Goal: Task Accomplishment & Management: Use online tool/utility

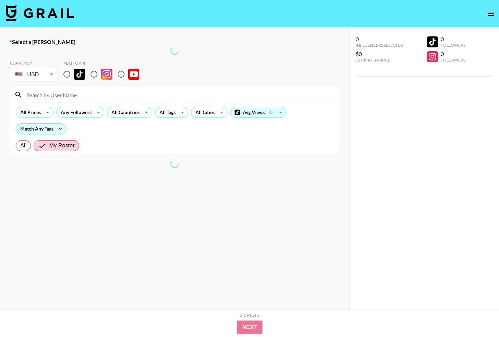
click at [46, 12] on img at bounding box center [39, 13] width 69 height 16
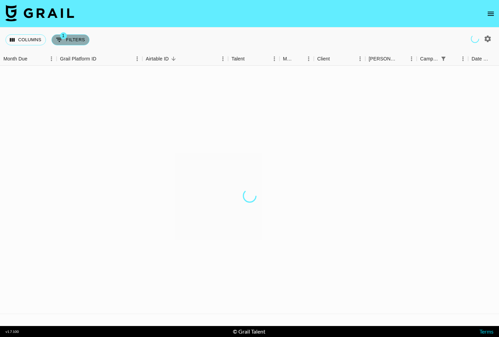
click at [68, 41] on button "1 Filters" at bounding box center [70, 39] width 38 height 11
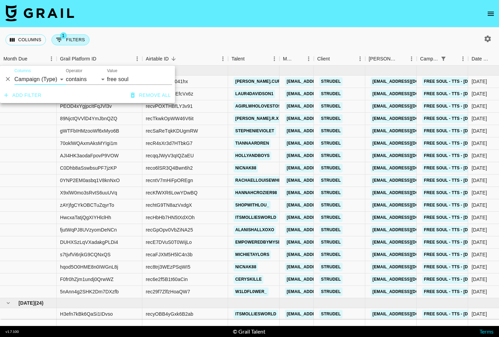
select select "talentName"
click at [14, 74] on select "Grail Platform ID Airtable ID Talent Manager Client [PERSON_NAME] Campaign (Typ…" at bounding box center [39, 79] width 51 height 11
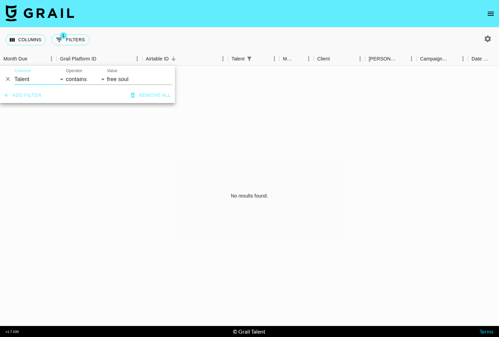
click at [126, 80] on input "free soul" at bounding box center [139, 79] width 65 height 11
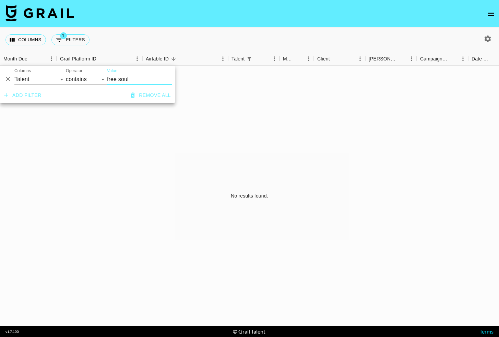
click at [126, 80] on input "free soul" at bounding box center [139, 79] width 65 height 11
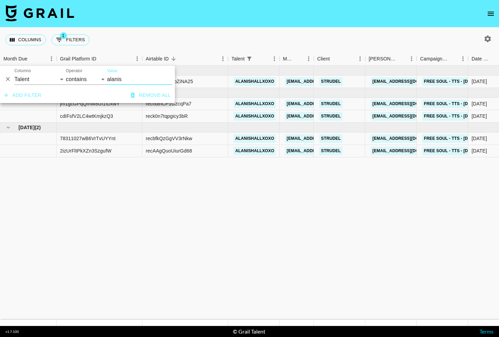
type input "alanis"
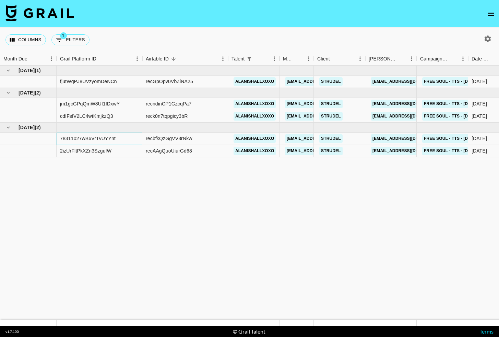
click at [120, 140] on div "78311027wB6VrTvUYYnt" at bounding box center [100, 138] width 86 height 12
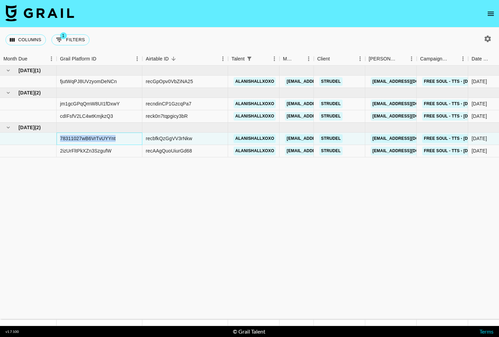
copy div "78311027wB6VrTvUYYnt"
drag, startPoint x: 140, startPoint y: 198, endPoint x: 138, endPoint y: 191, distance: 7.3
click at [128, 141] on div "78311027wB6VrTvUYYnt" at bounding box center [100, 138] width 86 height 12
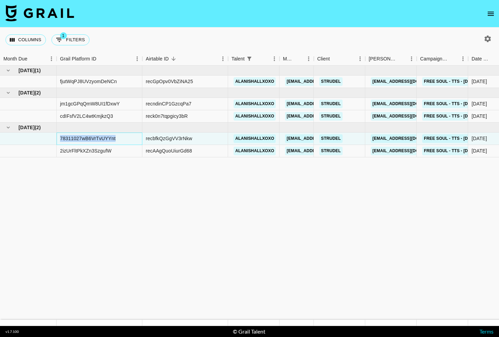
click at [128, 141] on div "78311027wB6VrTvUYYnt" at bounding box center [100, 138] width 86 height 12
copy div "78311027wB6VrTvUYYnt"
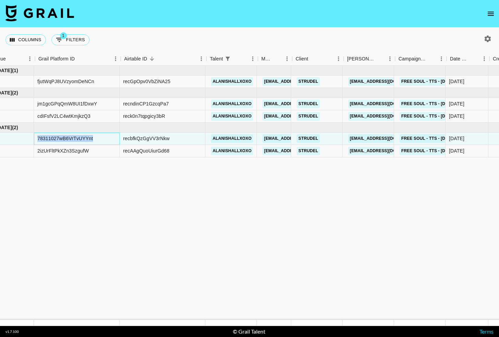
scroll to position [0, 22]
drag, startPoint x: 182, startPoint y: 139, endPoint x: 38, endPoint y: 140, distance: 143.5
copy div "78311027wB6VrTvUYYnt recbfkQzGgVV3rNkw"
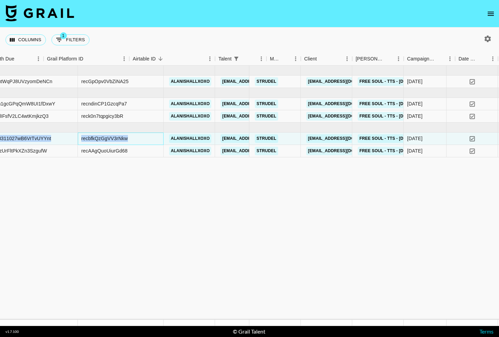
scroll to position [0, 0]
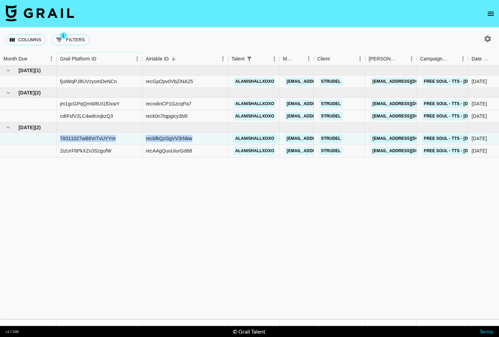
drag, startPoint x: 101, startPoint y: 58, endPoint x: 124, endPoint y: 160, distance: 104.2
